Goal: Transaction & Acquisition: Purchase product/service

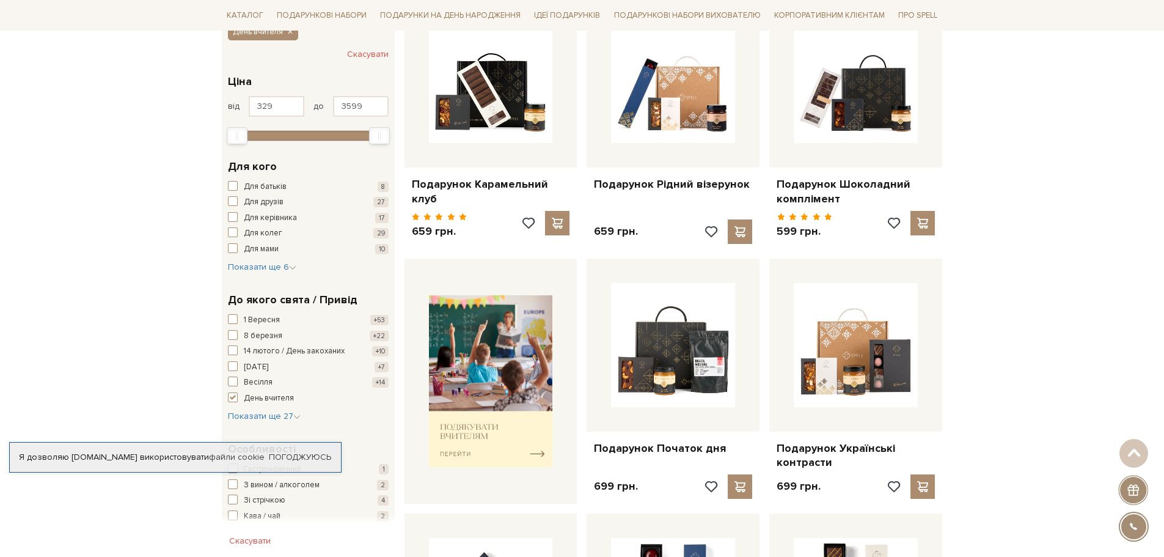
scroll to position [305, 0]
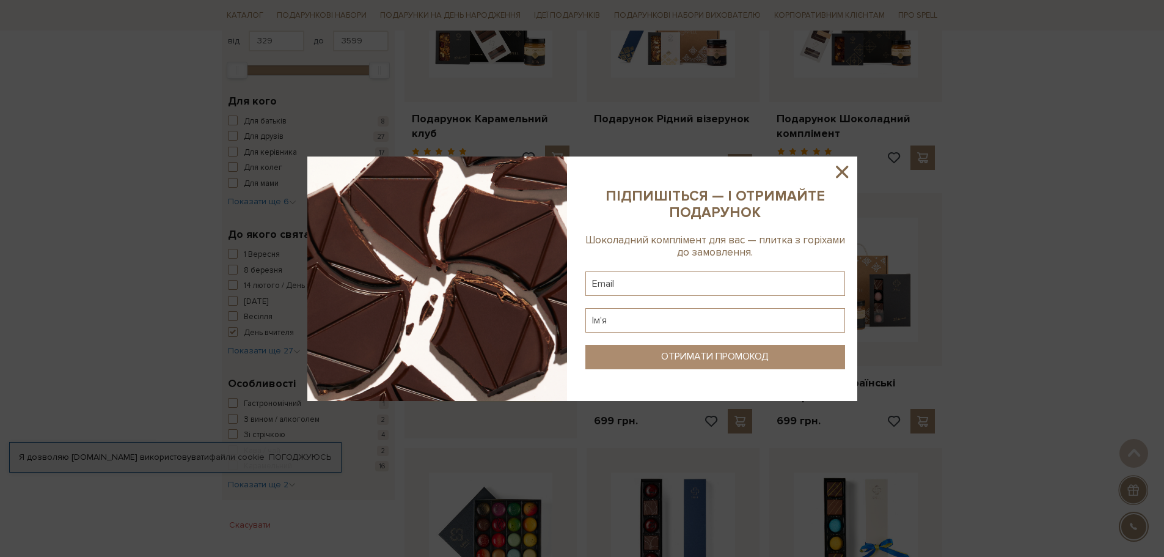
click at [839, 165] on icon at bounding box center [842, 171] width 21 height 21
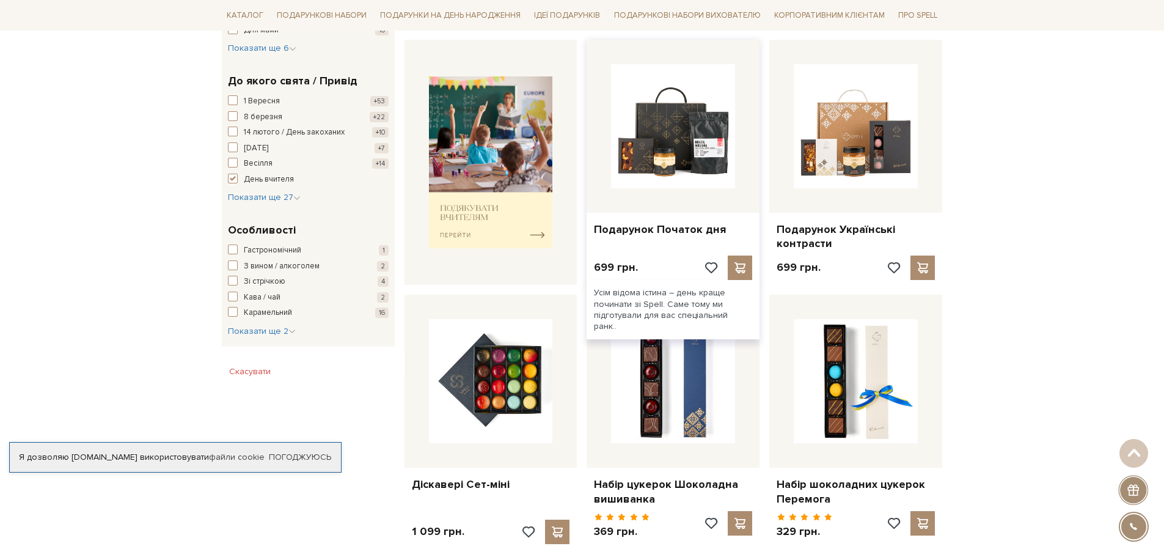
scroll to position [489, 0]
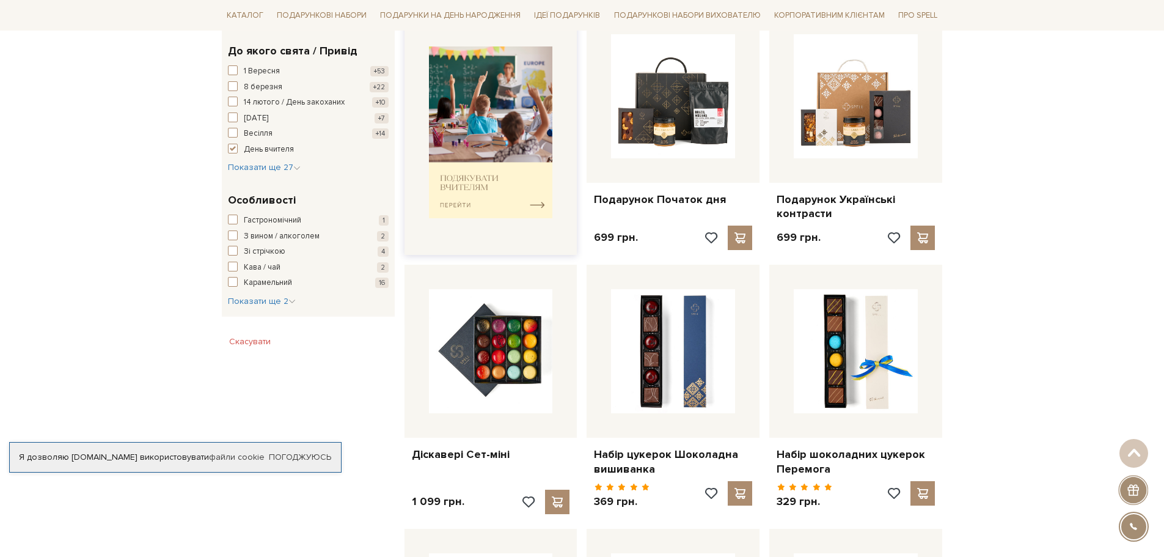
click at [530, 203] on img at bounding box center [491, 132] width 124 height 172
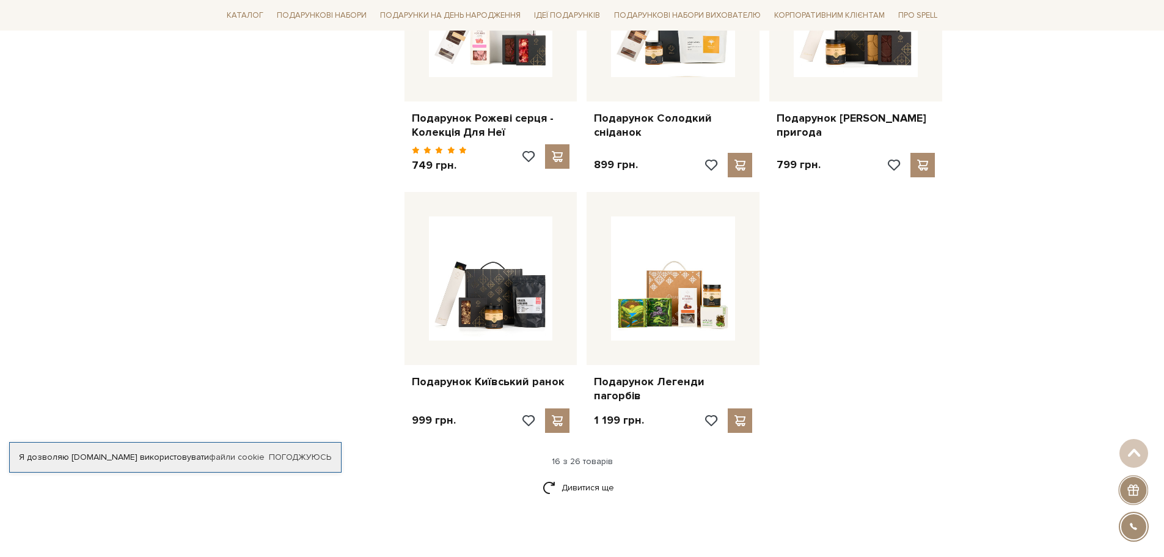
scroll to position [1405, 0]
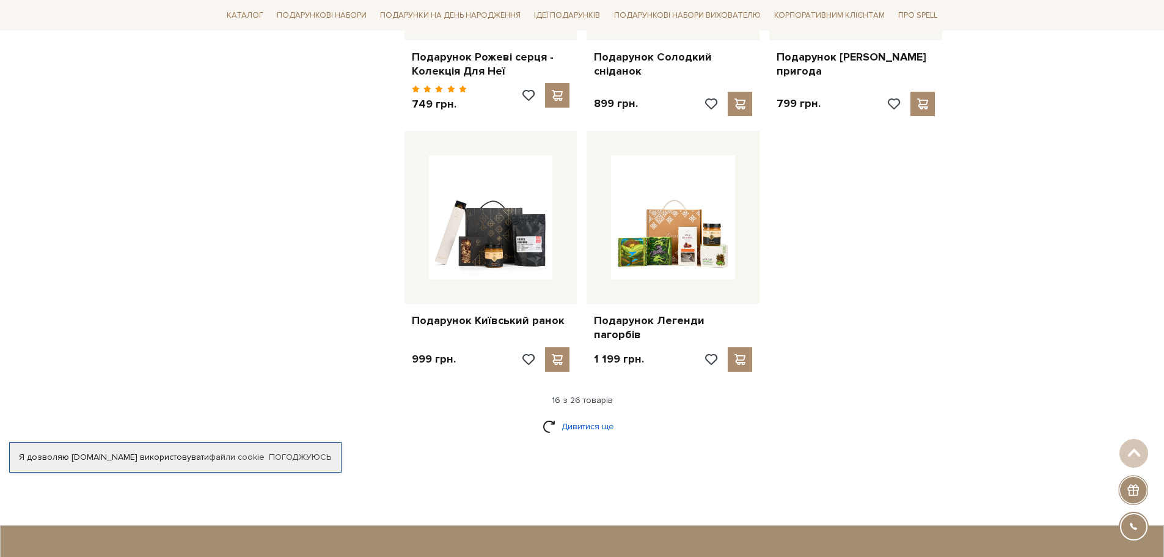
click at [588, 415] on link "Дивитися ще" at bounding box center [582, 425] width 79 height 21
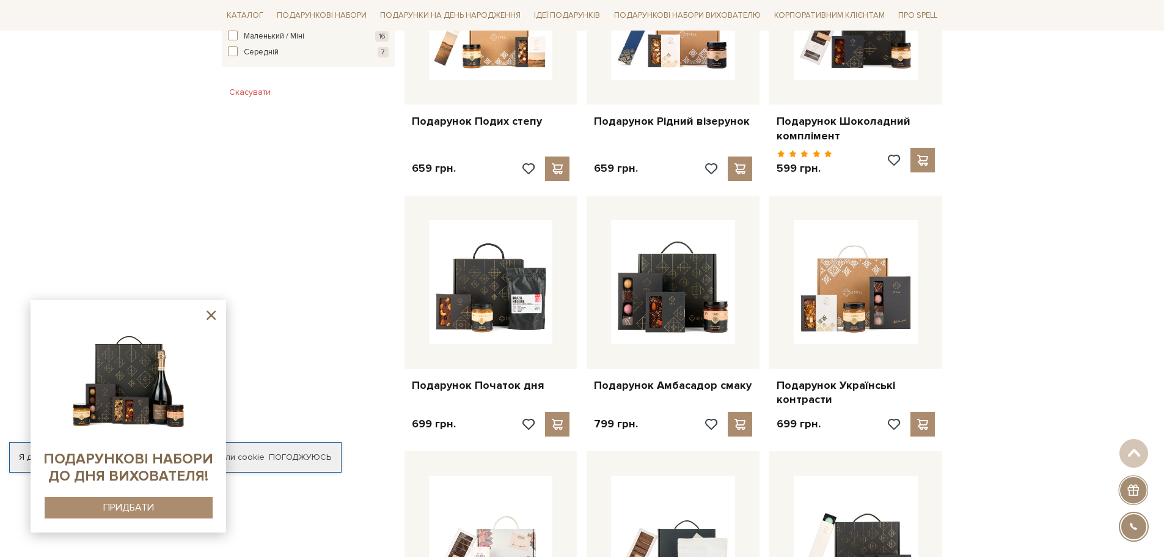
scroll to position [794, 0]
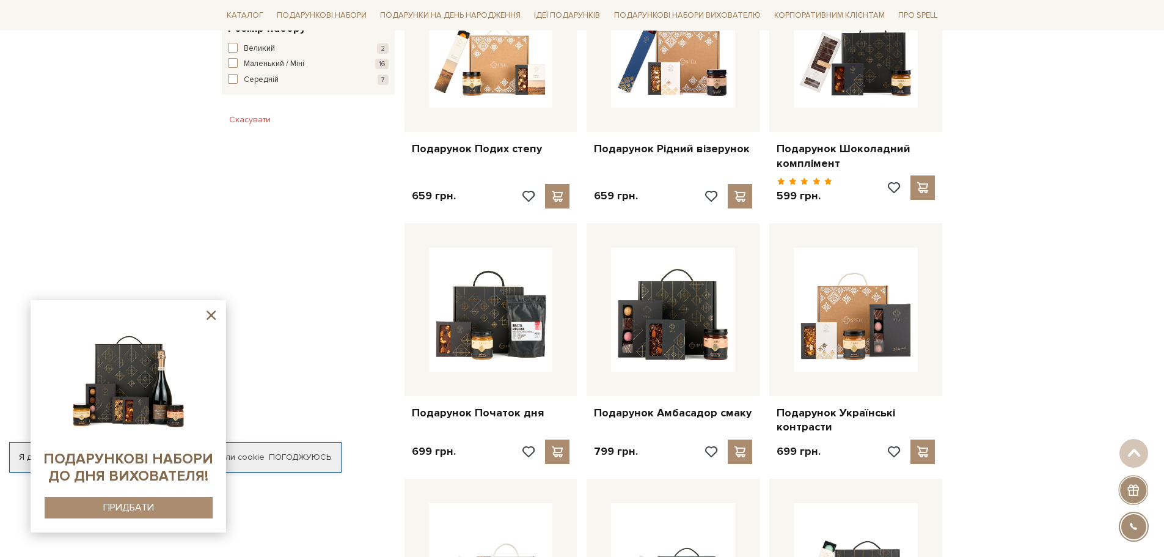
click at [175, 420] on img at bounding box center [128, 376] width 125 height 125
drag, startPoint x: 95, startPoint y: 395, endPoint x: 95, endPoint y: 500, distance: 105.1
click at [95, 450] on div at bounding box center [128, 416] width 171 height 208
click at [104, 503] on div "ПРИДБАТИ" at bounding box center [128, 508] width 51 height 12
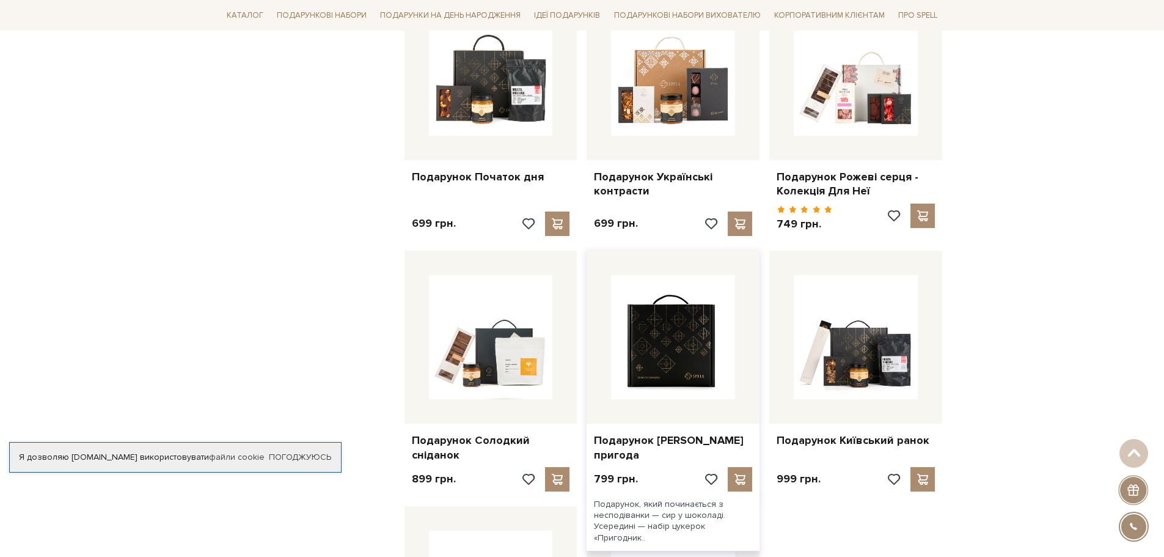
scroll to position [1039, 0]
